Goal: Download file/media

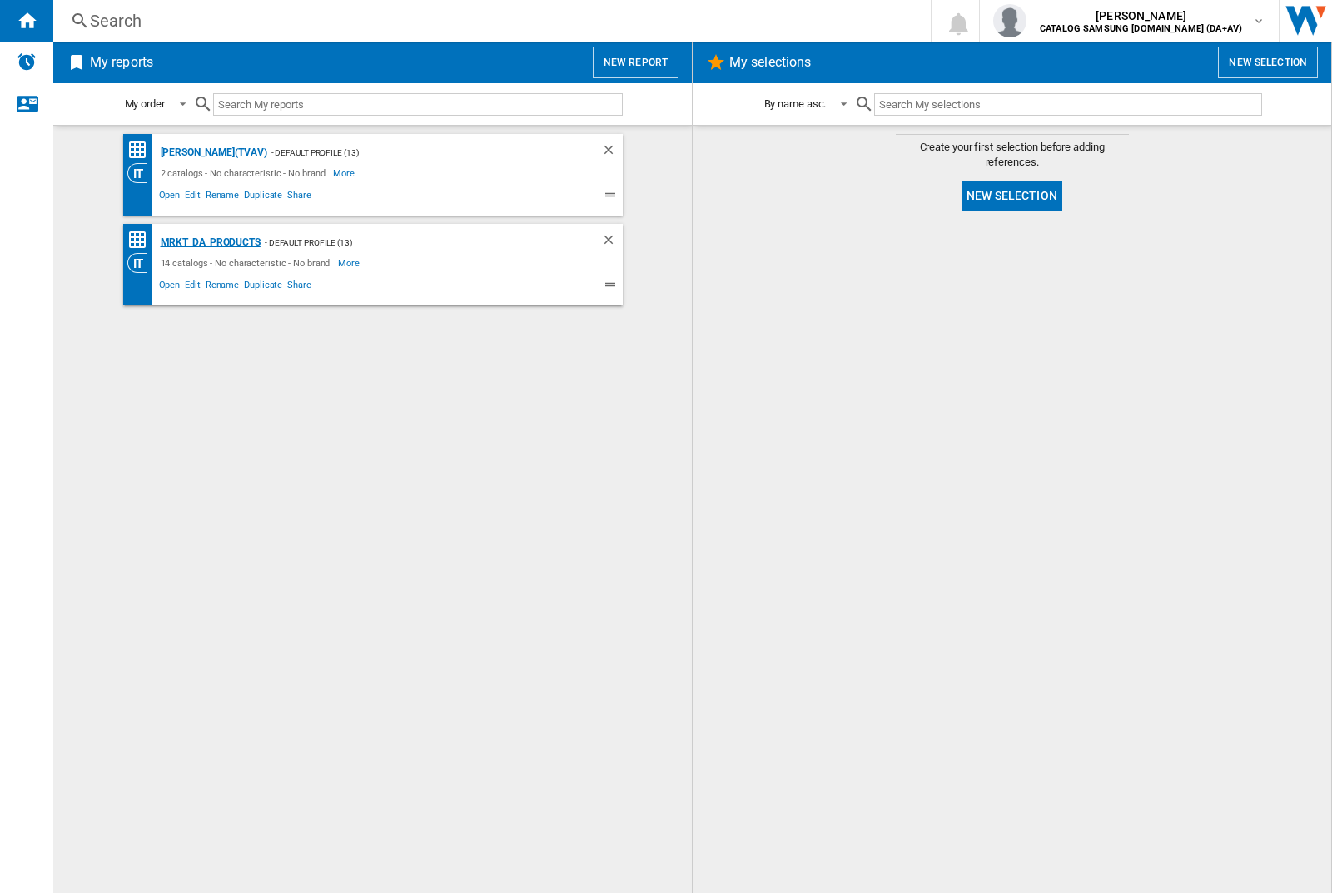
click at [210, 242] on div "MRKT_DA_PRODUCTS" at bounding box center [208, 242] width 104 height 21
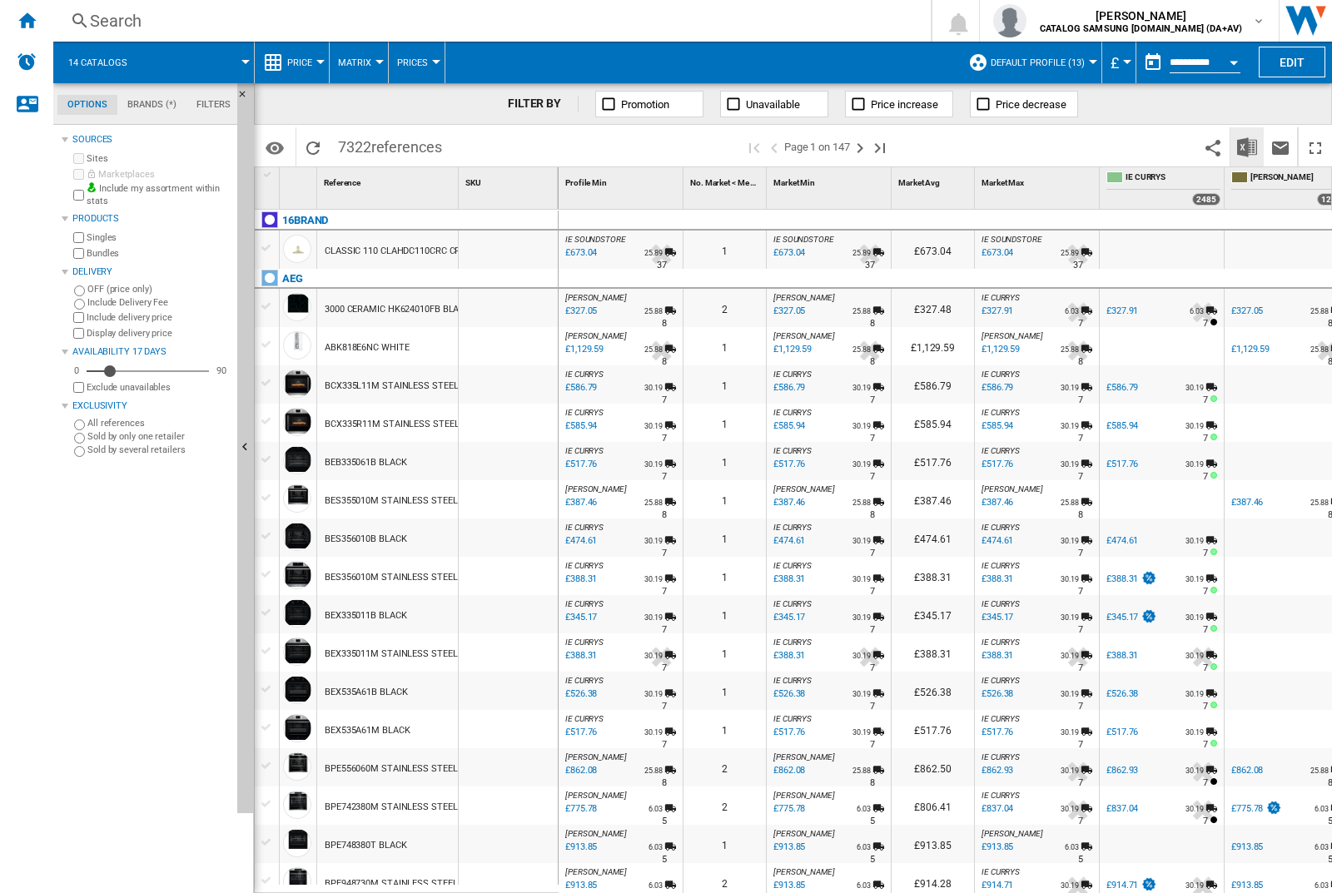
click at [1246, 146] on img "Download in Excel" at bounding box center [1247, 147] width 20 height 20
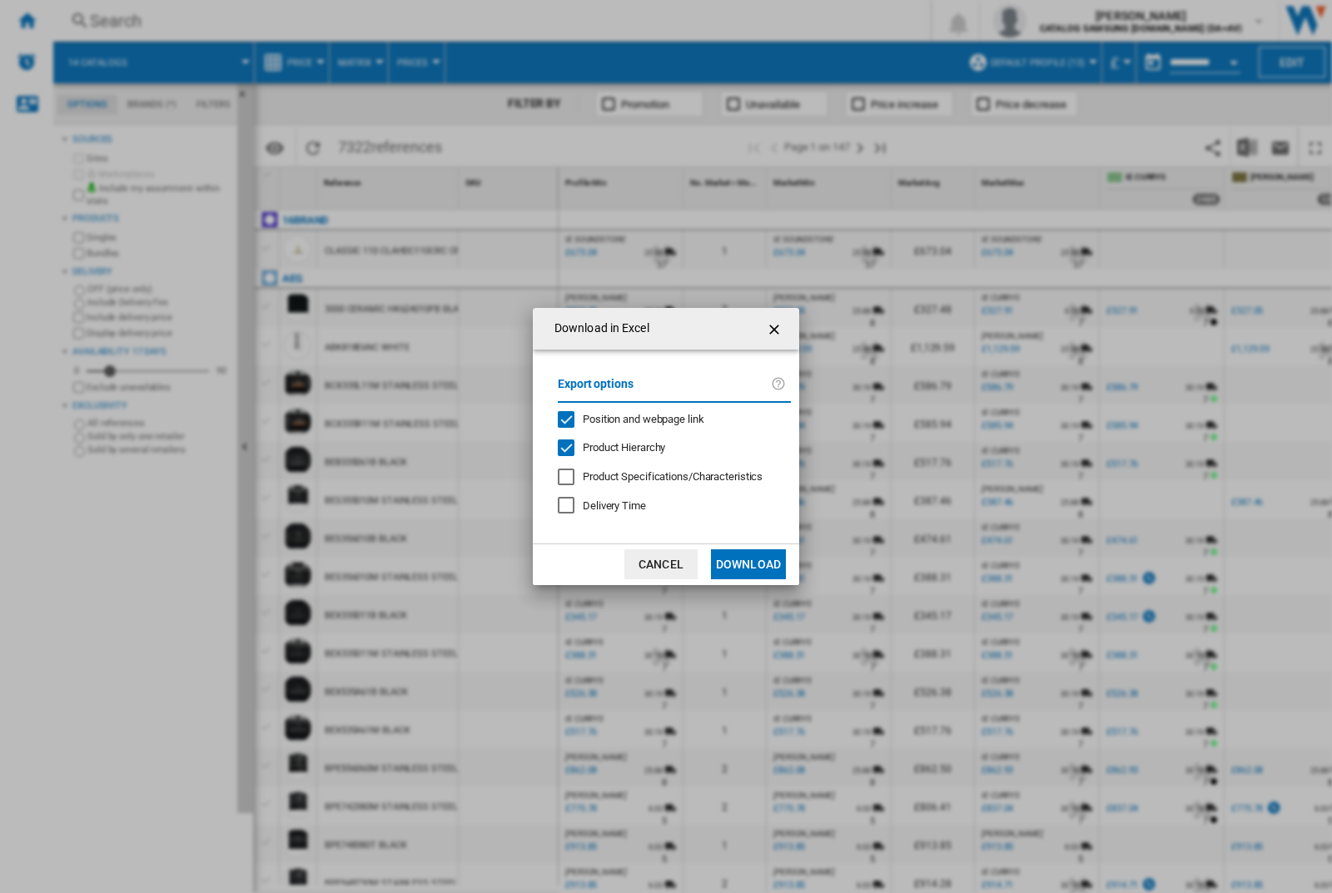
click at [633, 416] on span "Position and webpage link" at bounding box center [644, 419] width 122 height 12
click at [748, 564] on button "Download" at bounding box center [748, 564] width 75 height 30
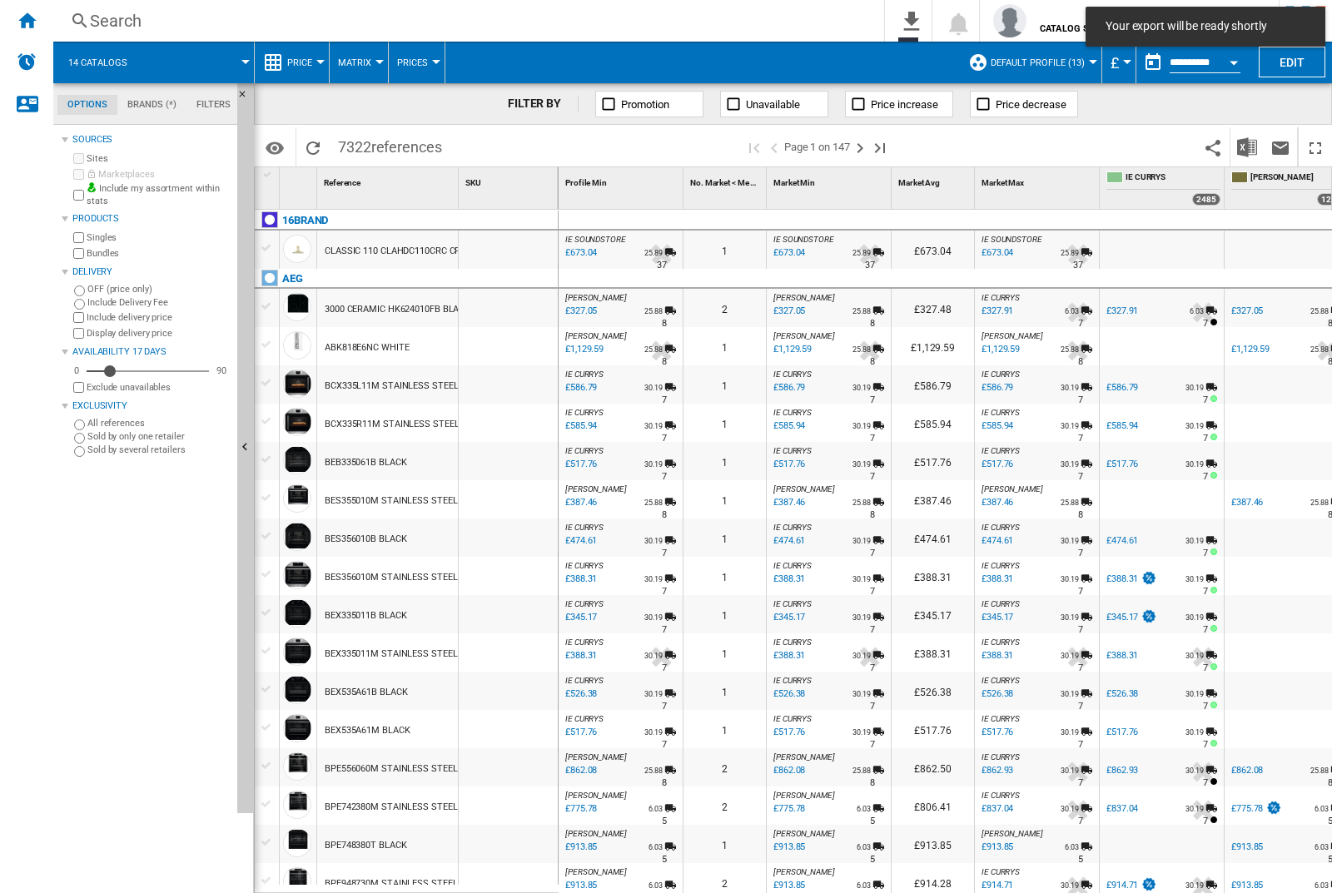
click at [514, 305] on div at bounding box center [508, 308] width 99 height 38
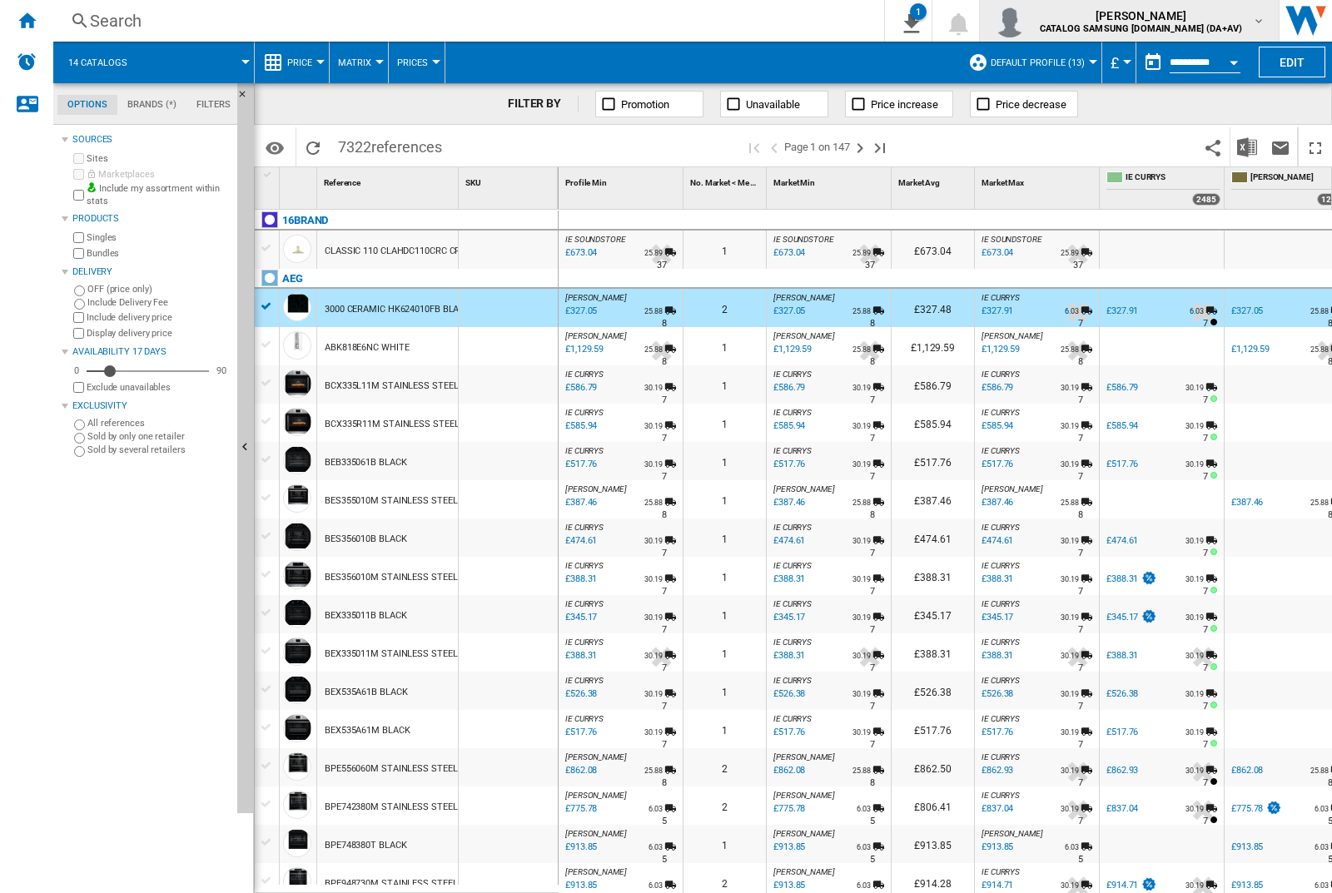
click at [1026, 21] on img "button" at bounding box center [1009, 20] width 33 height 33
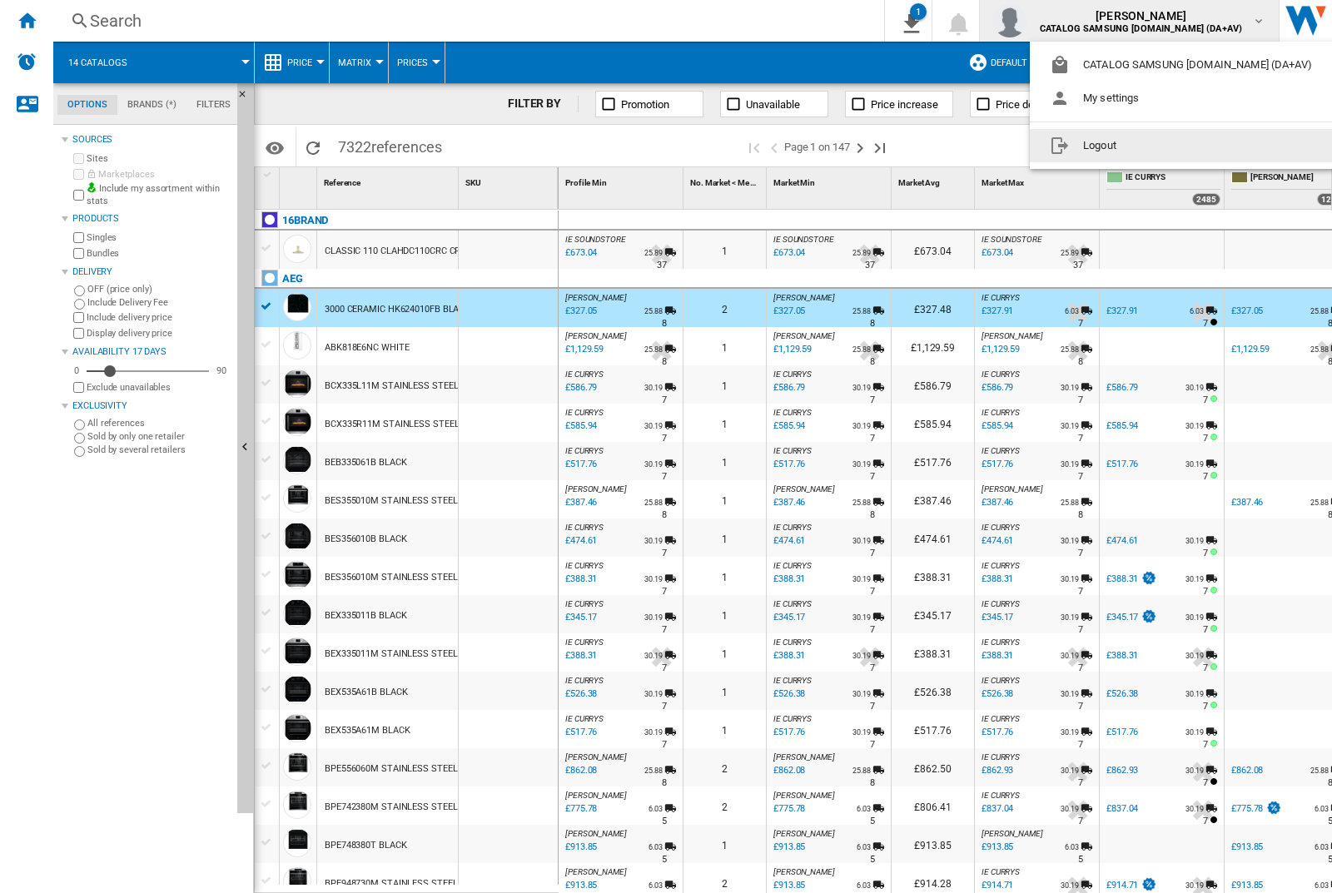
click at [1158, 146] on button "Logout" at bounding box center [1184, 145] width 309 height 33
